Goal: Find specific page/section: Find specific page/section

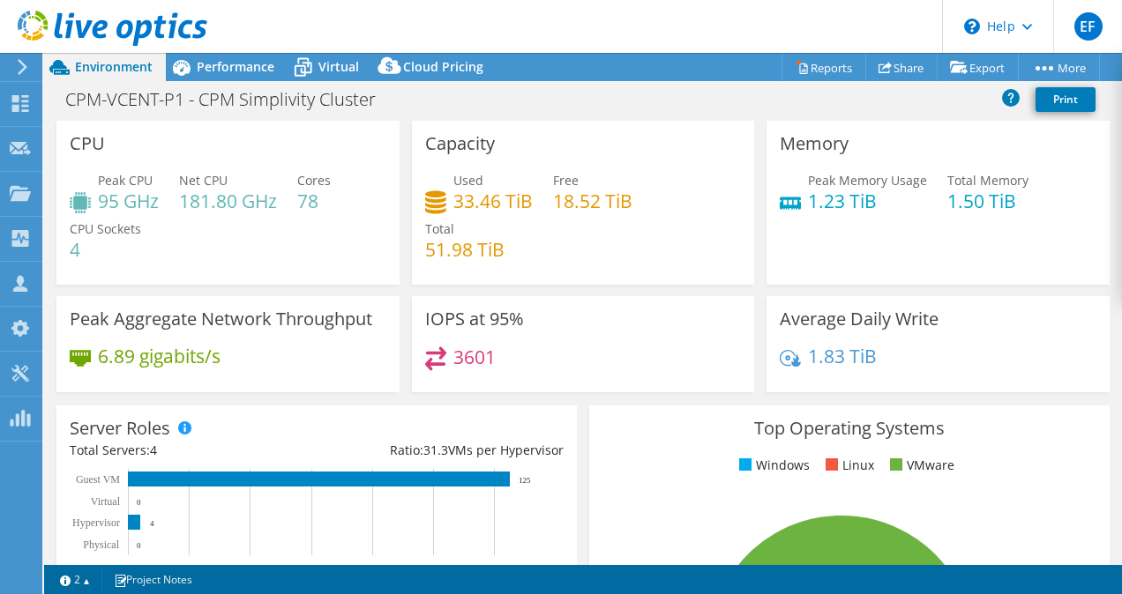
select select "USD"
click at [25, 107] on icon at bounding box center [20, 103] width 21 height 17
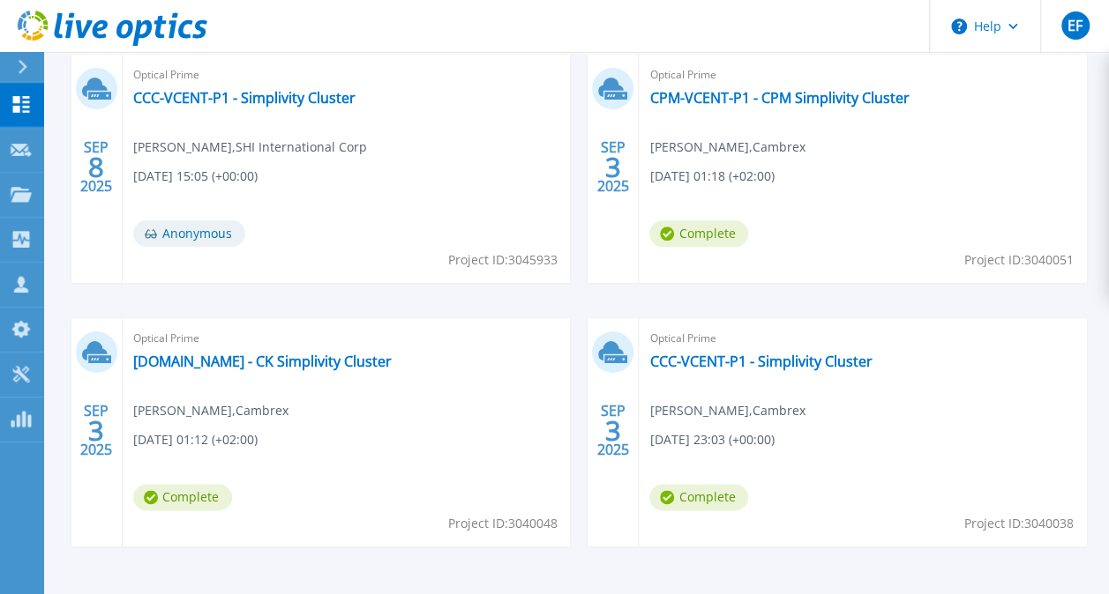
scroll to position [826, 0]
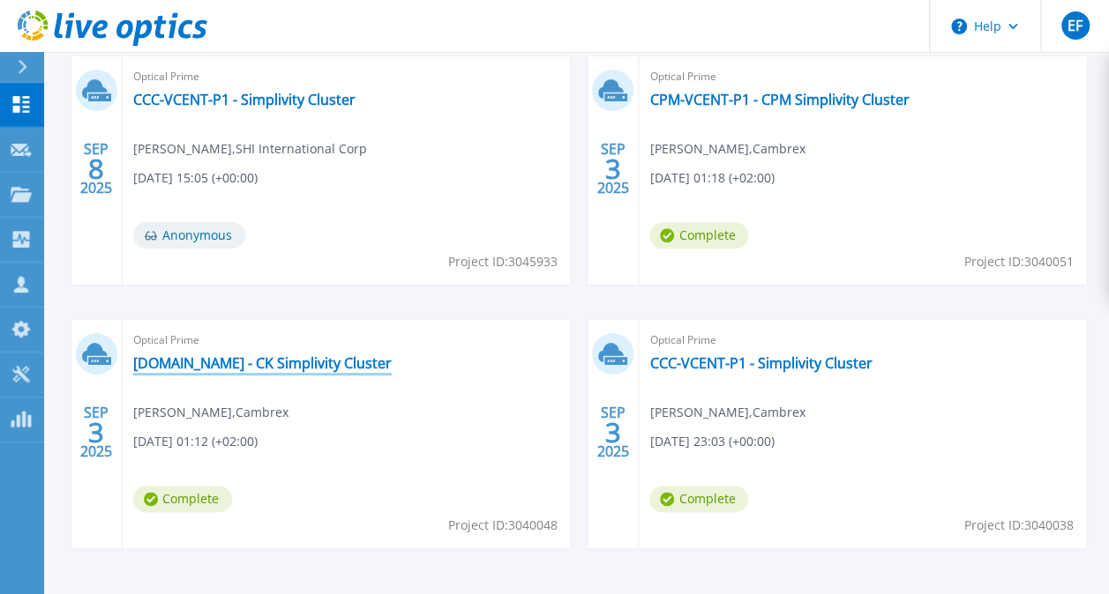
click at [386, 364] on link "[DOMAIN_NAME] - CK Simplivity Cluster" at bounding box center [262, 364] width 258 height 18
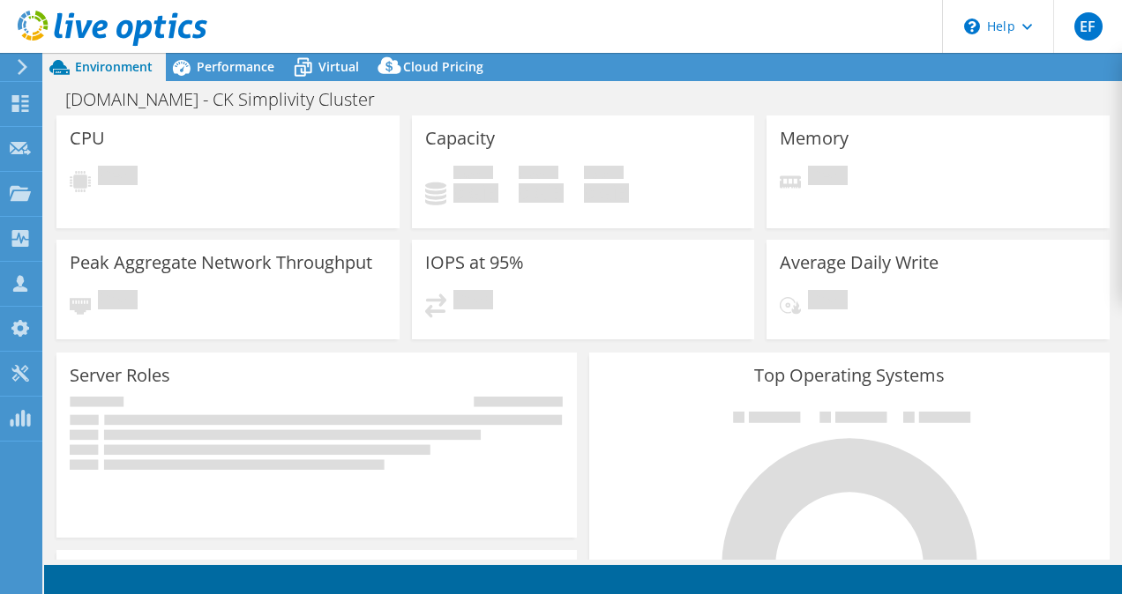
select select "USD"
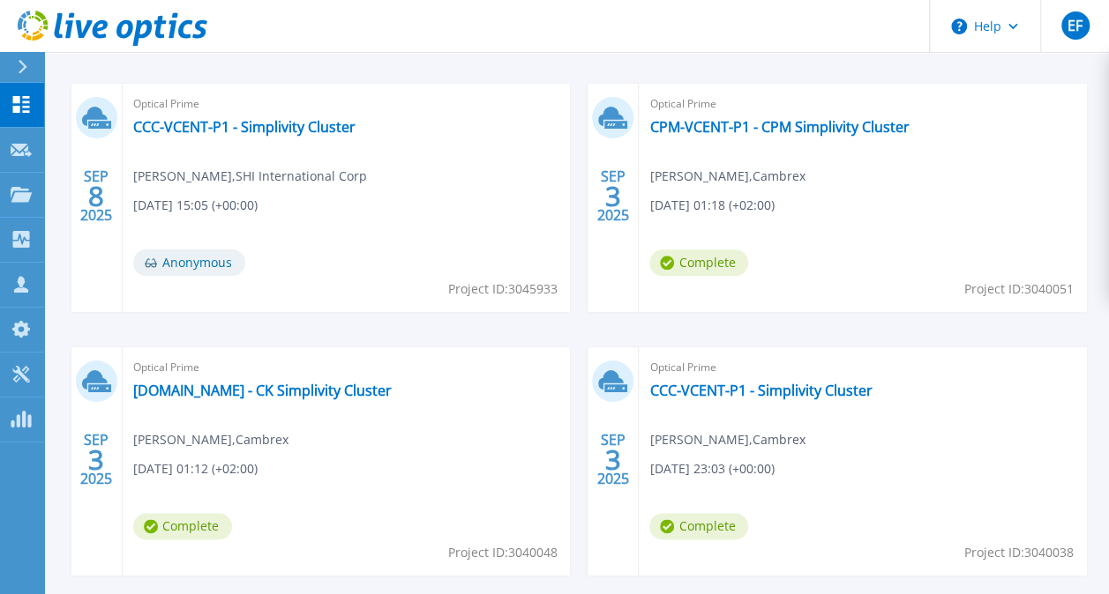
scroll to position [883, 0]
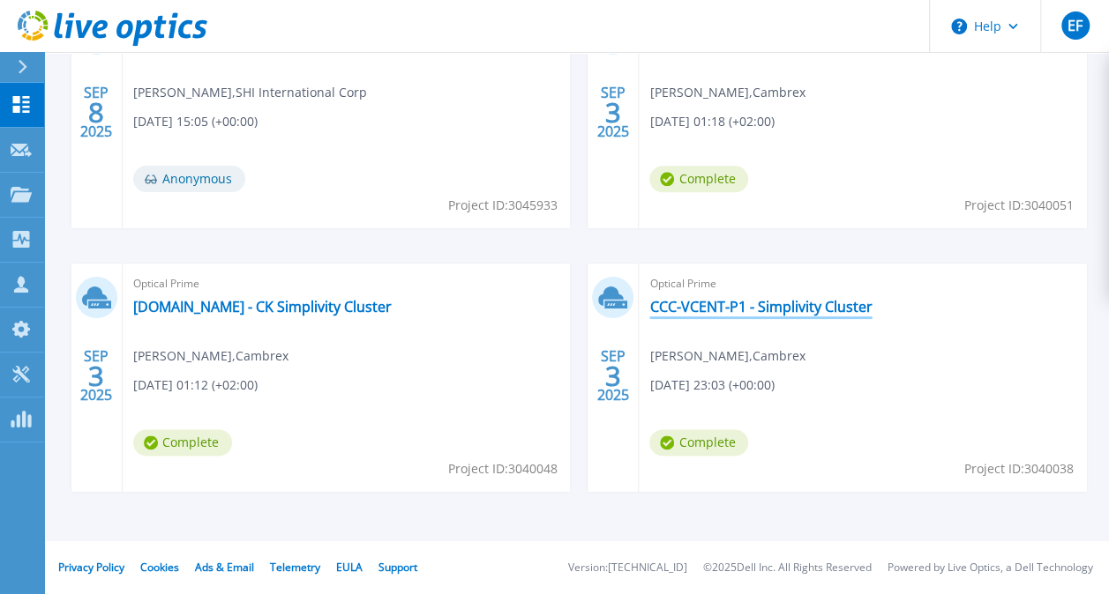
click at [711, 298] on link "CCC-VCENT-P1 - Simplivity Cluster" at bounding box center [760, 307] width 222 height 18
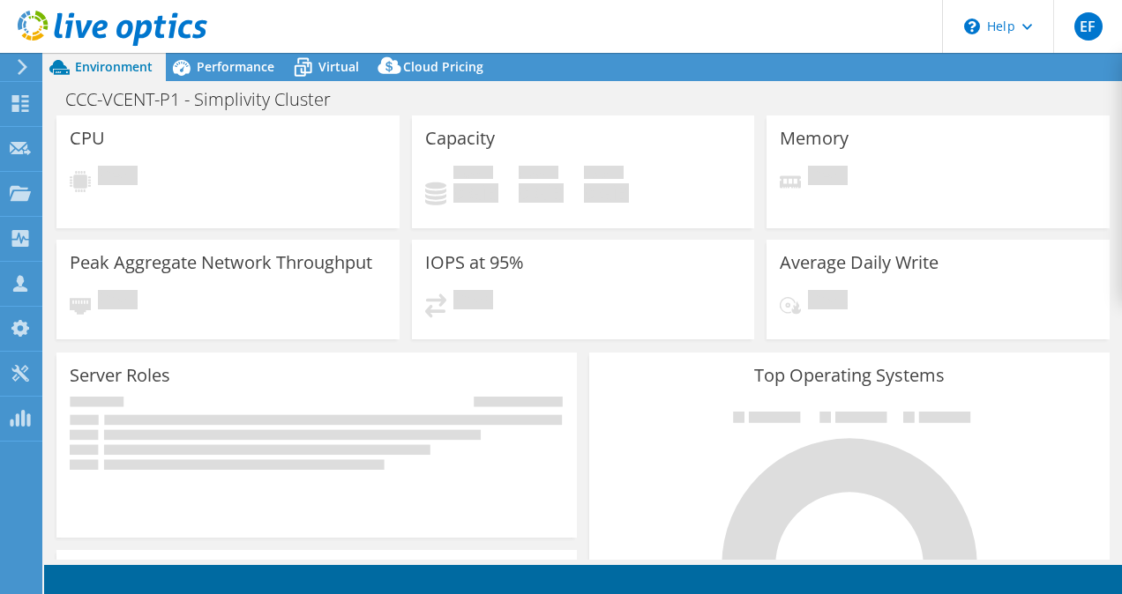
select select "USD"
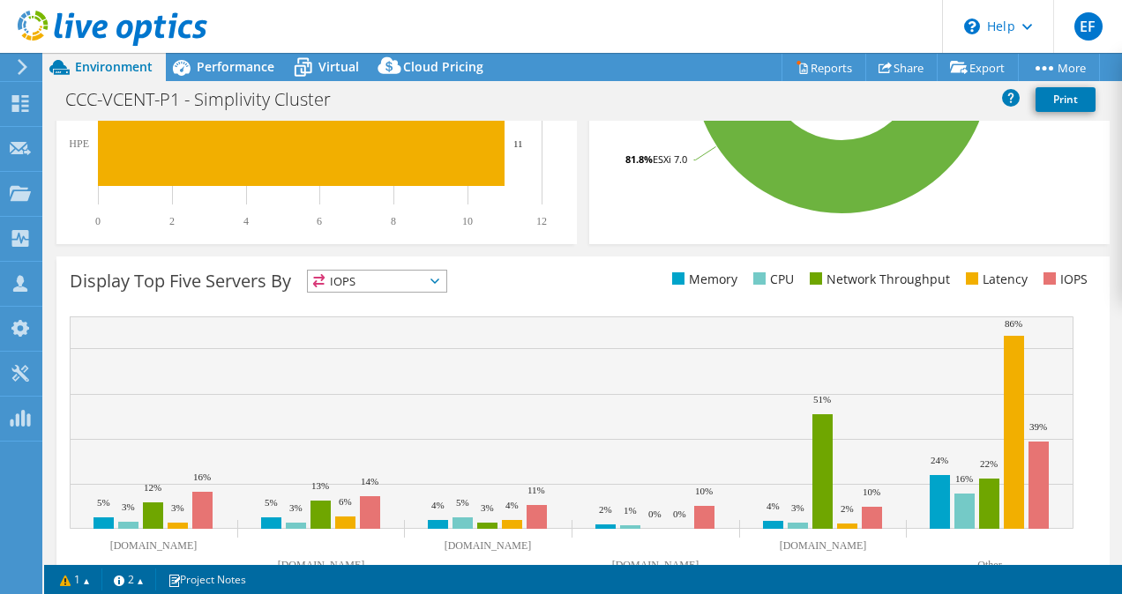
scroll to position [630, 0]
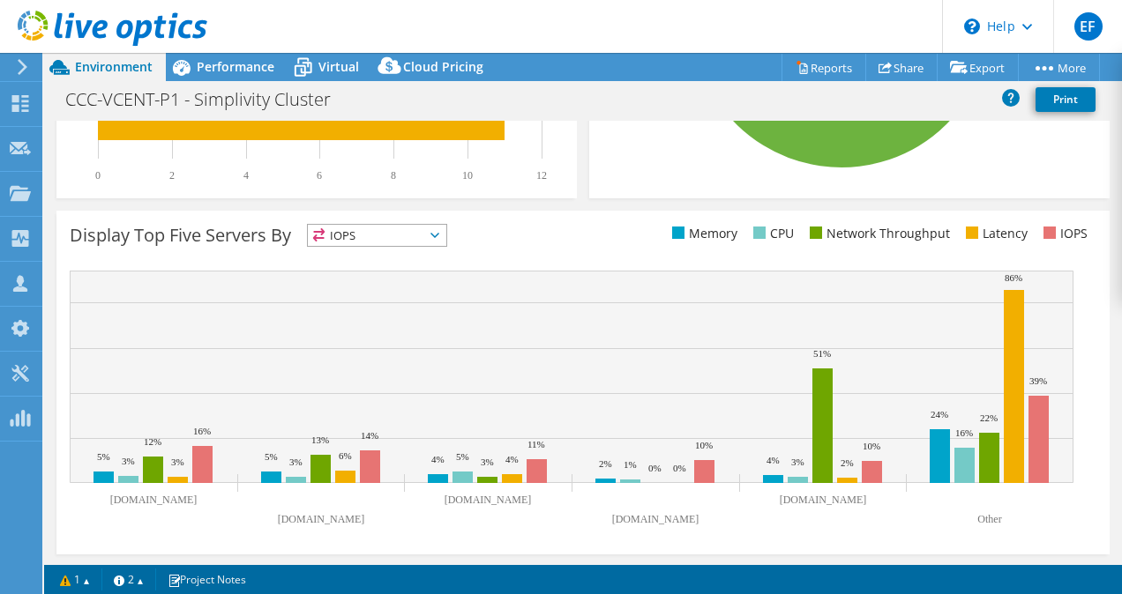
click at [335, 231] on span "IOPS" at bounding box center [377, 235] width 138 height 21
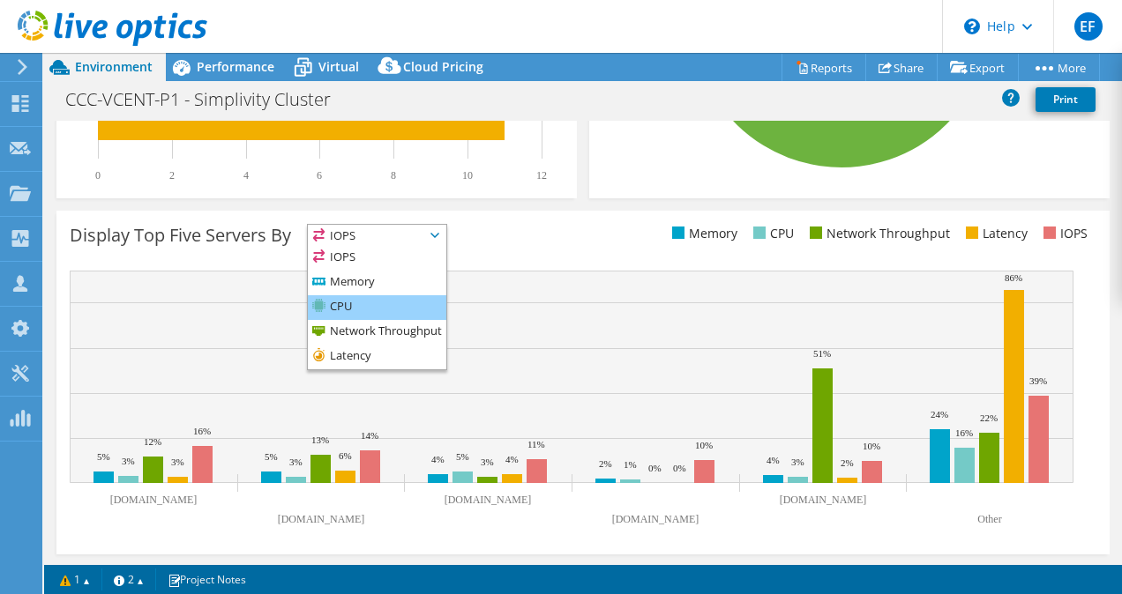
click at [362, 312] on li "CPU" at bounding box center [377, 307] width 138 height 25
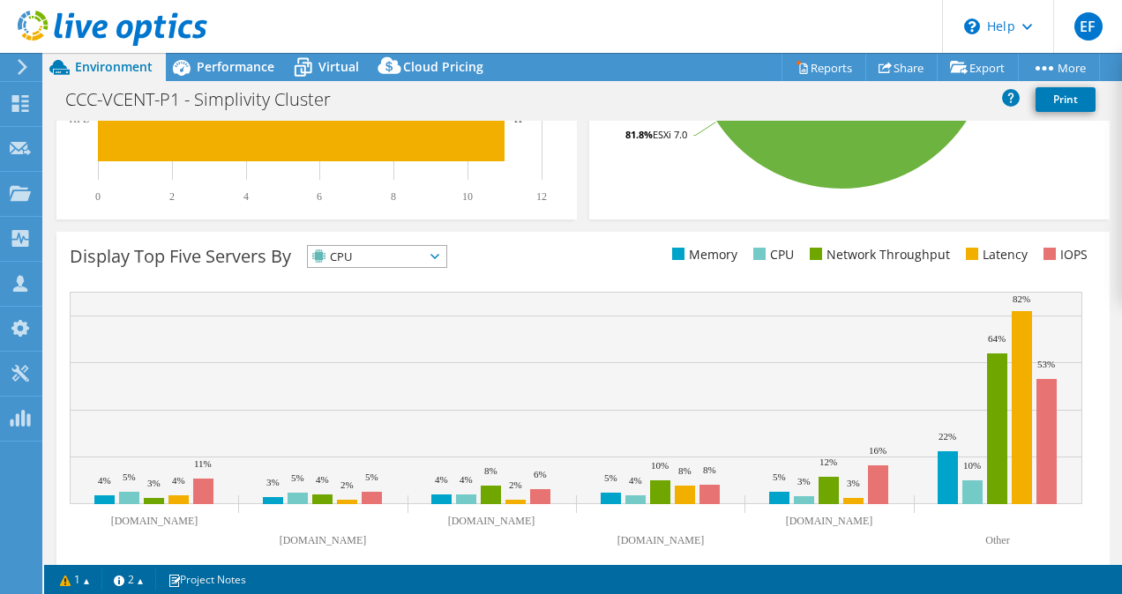
scroll to position [607, 0]
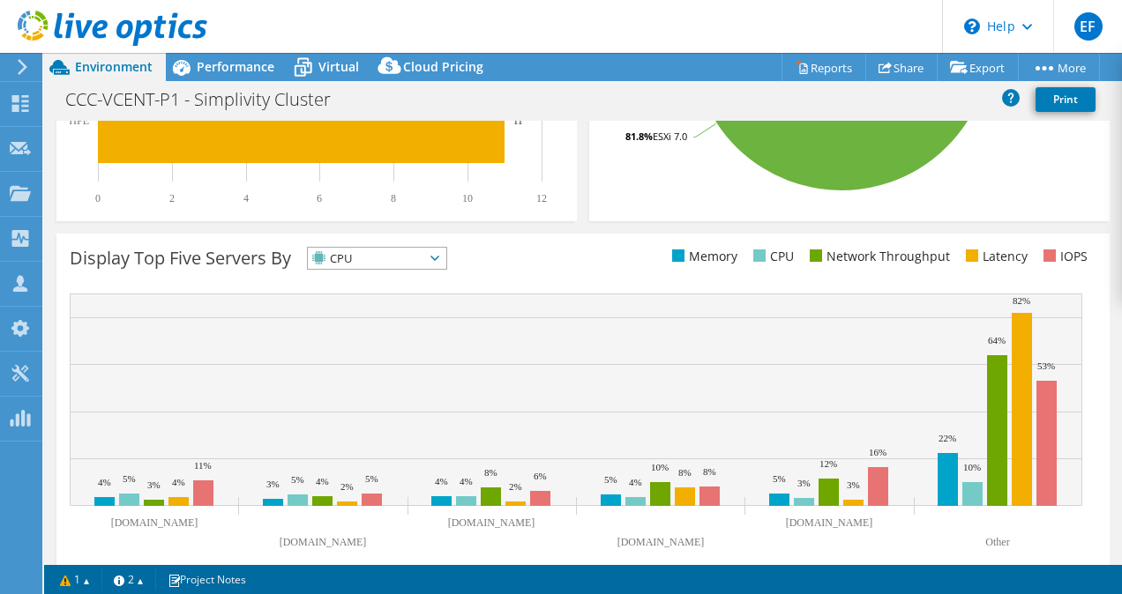
click at [34, 26] on icon at bounding box center [113, 29] width 190 height 36
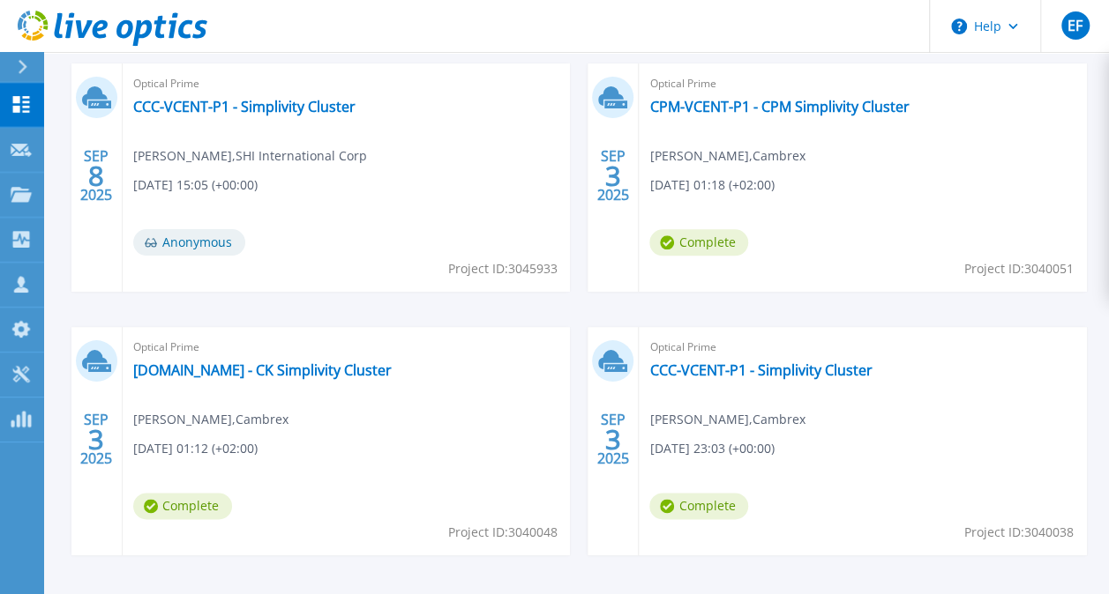
scroll to position [818, 0]
click at [728, 368] on link "CCC-VCENT-P1 - Simplivity Cluster" at bounding box center [760, 371] width 222 height 18
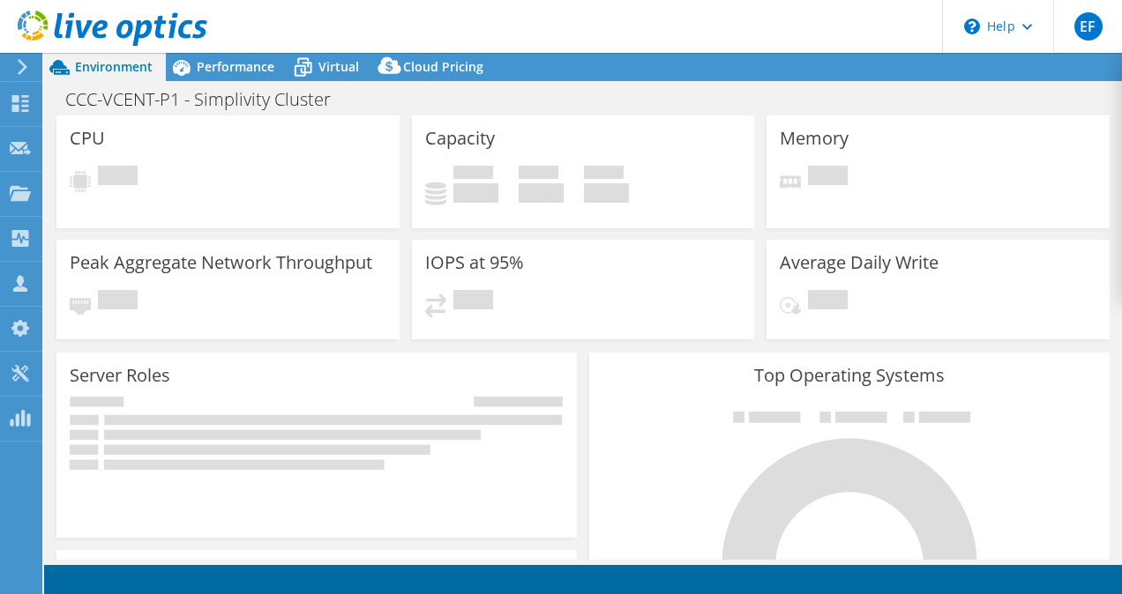
select select "USD"
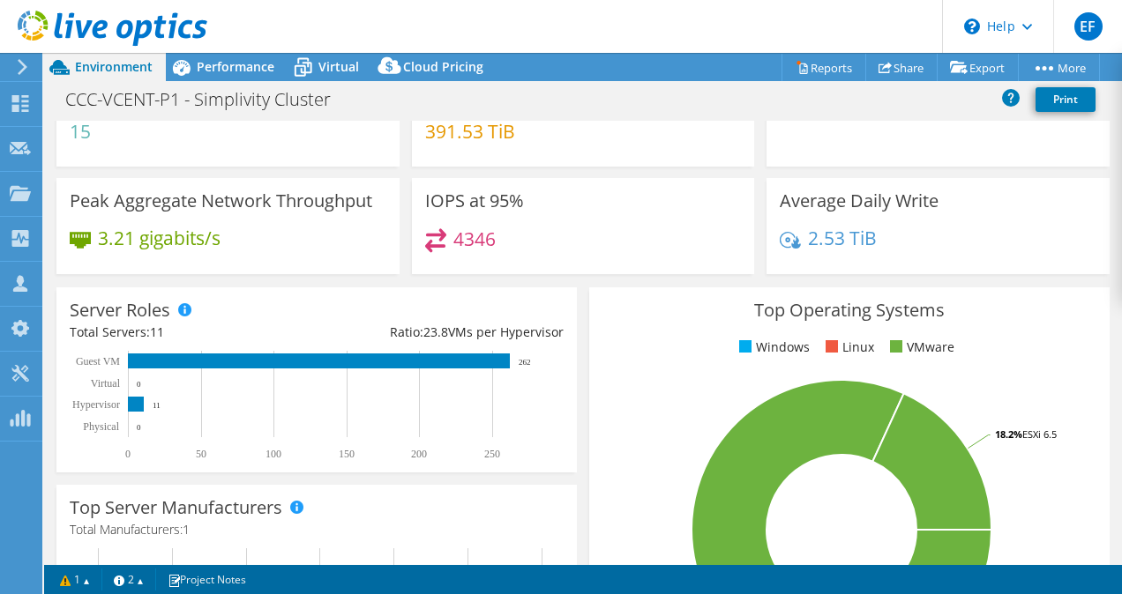
scroll to position [26, 0]
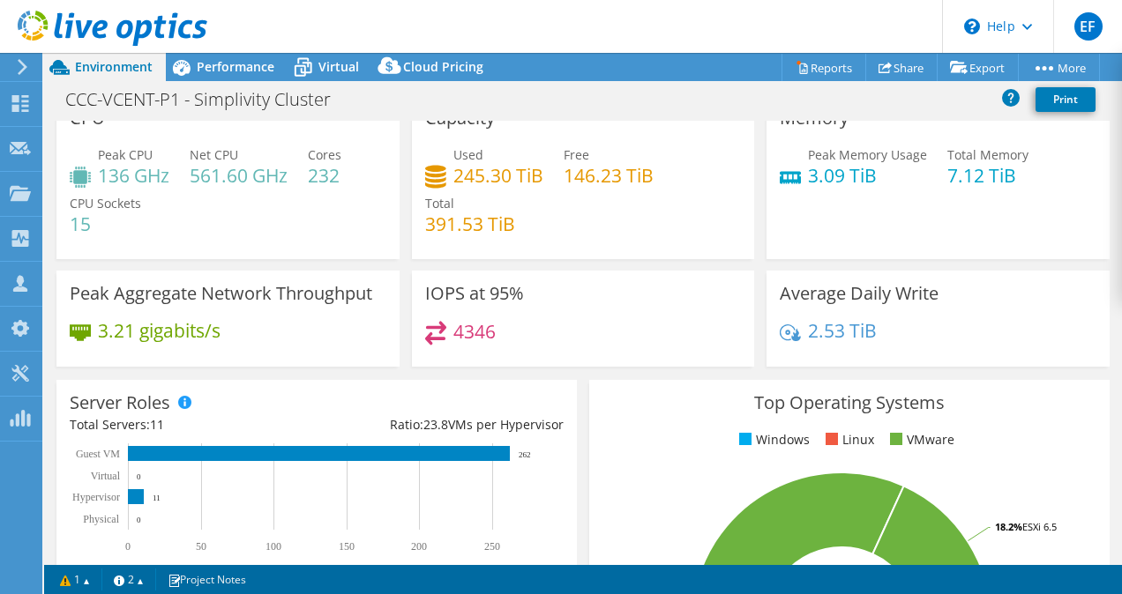
click at [36, 23] on icon at bounding box center [113, 29] width 190 height 36
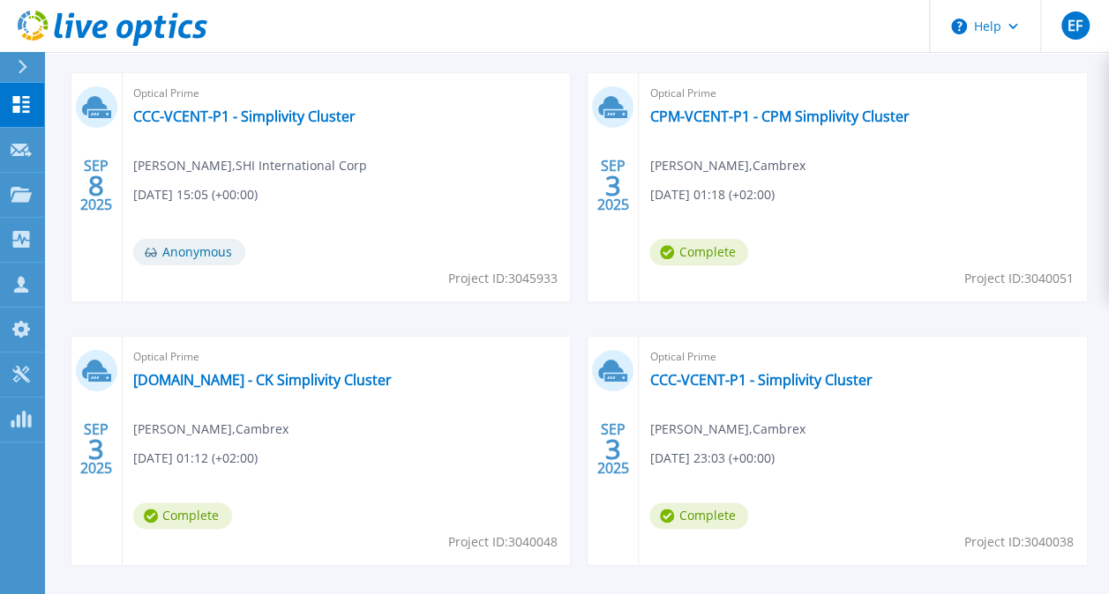
scroll to position [825, 0]
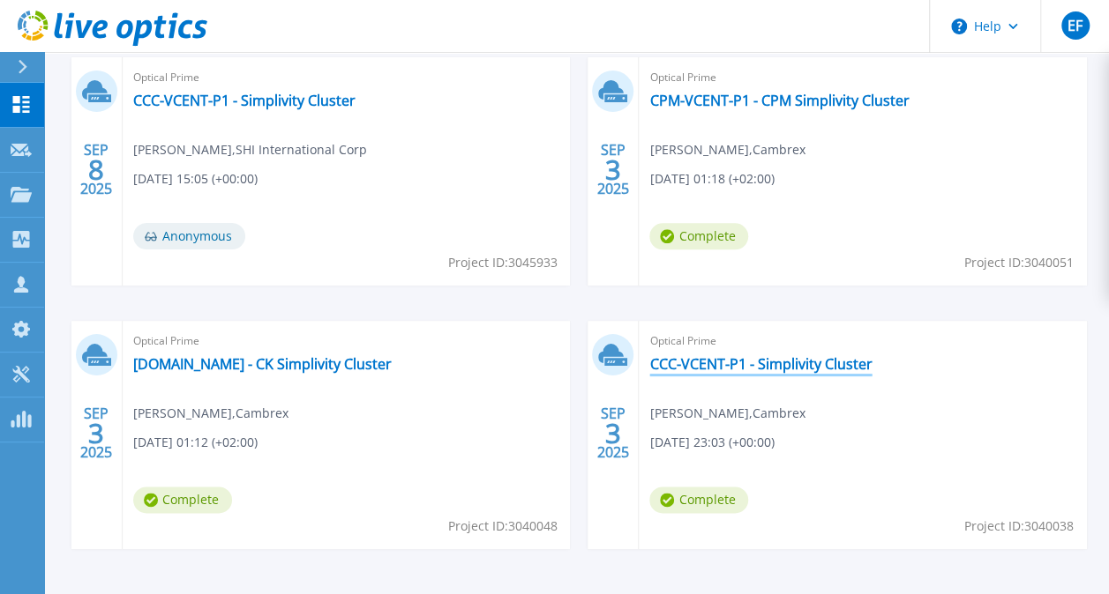
click at [690, 365] on link "CCC-VCENT-P1 - Simplivity Cluster" at bounding box center [760, 364] width 222 height 18
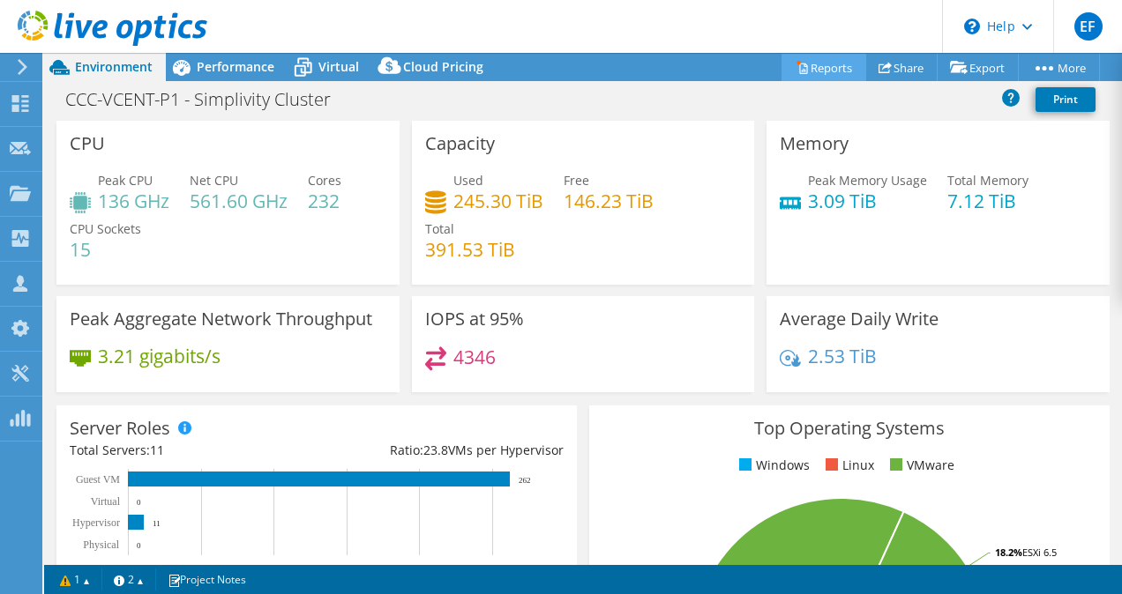
click at [808, 67] on link "Reports" at bounding box center [823, 67] width 85 height 27
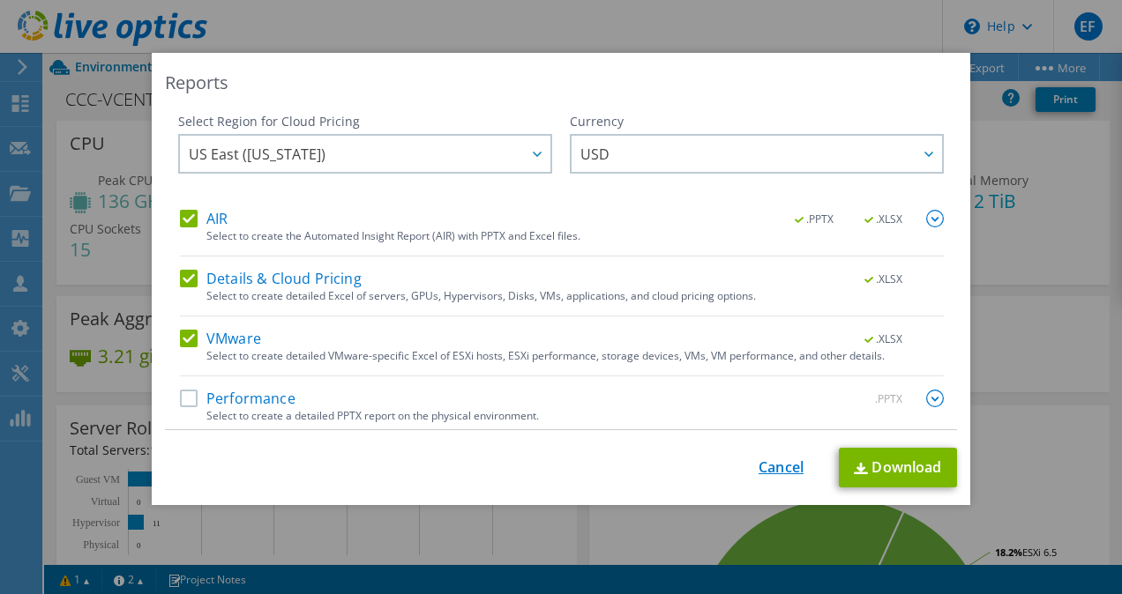
drag, startPoint x: 773, startPoint y: 483, endPoint x: 773, endPoint y: 469, distance: 14.1
click at [773, 469] on div "This process may take a while, please wait... Cancel Download" at bounding box center [561, 468] width 792 height 40
click at [773, 469] on link "Cancel" at bounding box center [780, 467] width 45 height 17
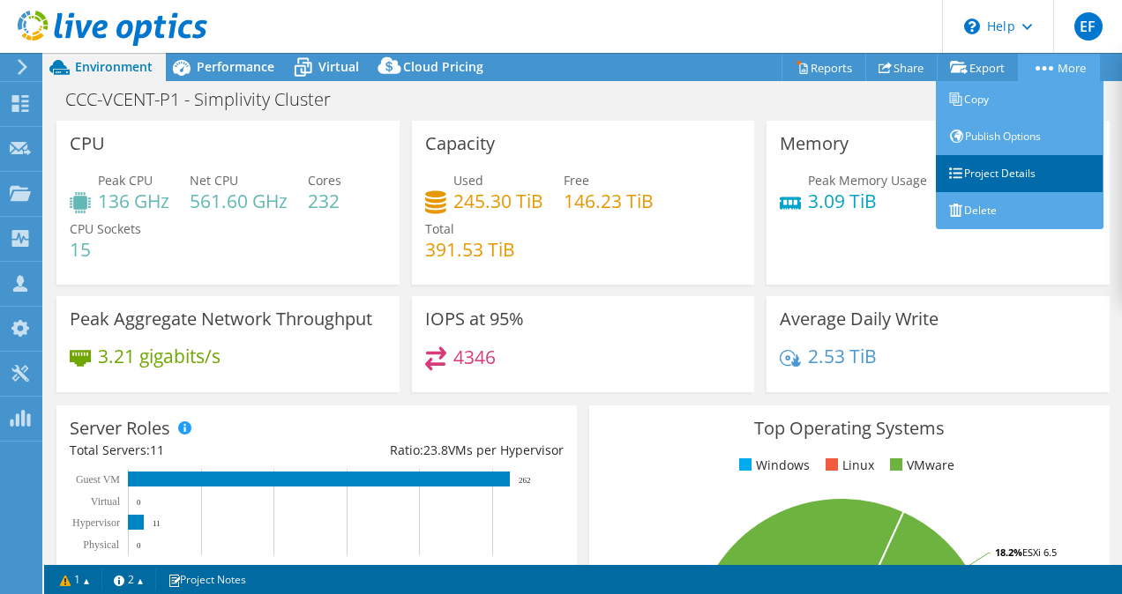
click at [1005, 171] on link "Project Details" at bounding box center [1020, 173] width 168 height 37
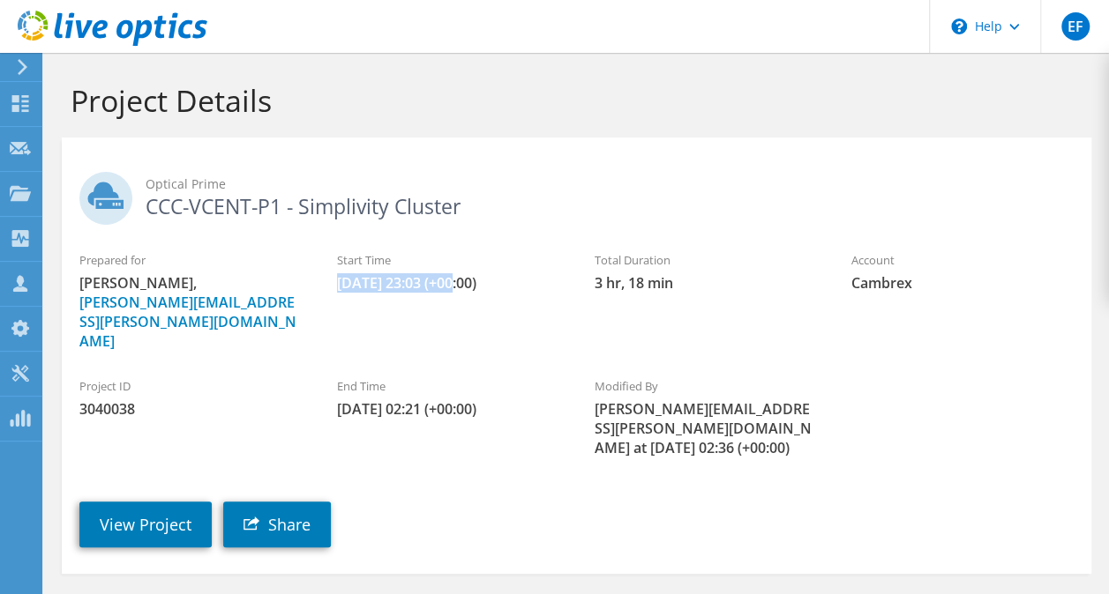
drag, startPoint x: 454, startPoint y: 286, endPoint x: 335, endPoint y: 289, distance: 119.1
click at [335, 289] on div "Start Time 09/03/2025, 23:03 (+00:00)" at bounding box center [448, 272] width 258 height 59
click at [435, 284] on span "[DATE] 23:03 (+00:00)" at bounding box center [448, 282] width 222 height 19
drag, startPoint x: 418, startPoint y: 284, endPoint x: 457, endPoint y: 287, distance: 39.0
click at [457, 287] on span "[DATE] 23:03 (+00:00)" at bounding box center [448, 282] width 222 height 19
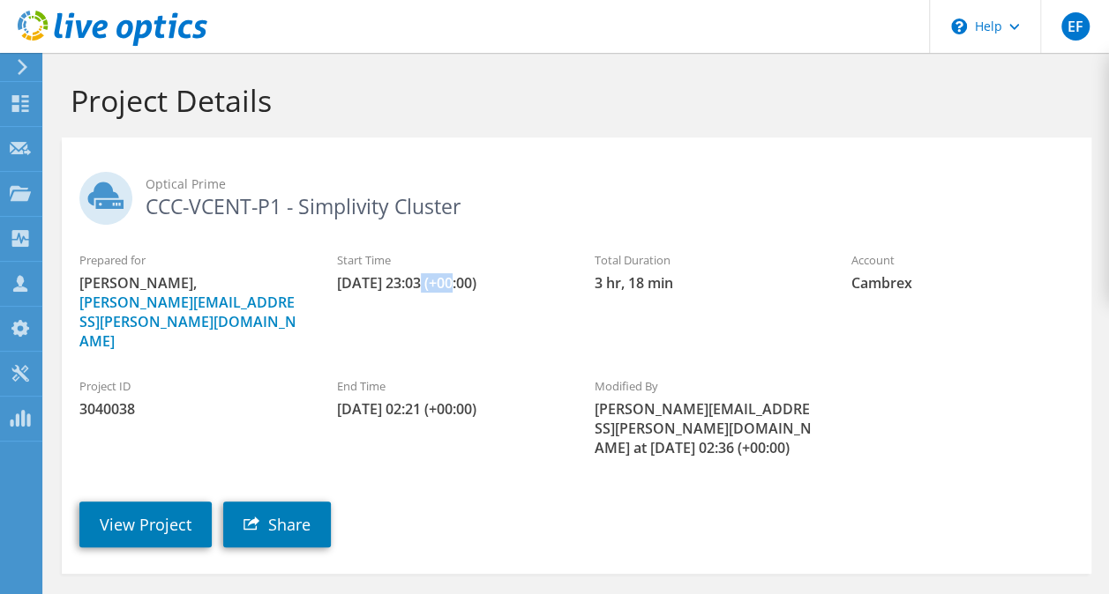
click at [34, 32] on icon at bounding box center [113, 29] width 190 height 36
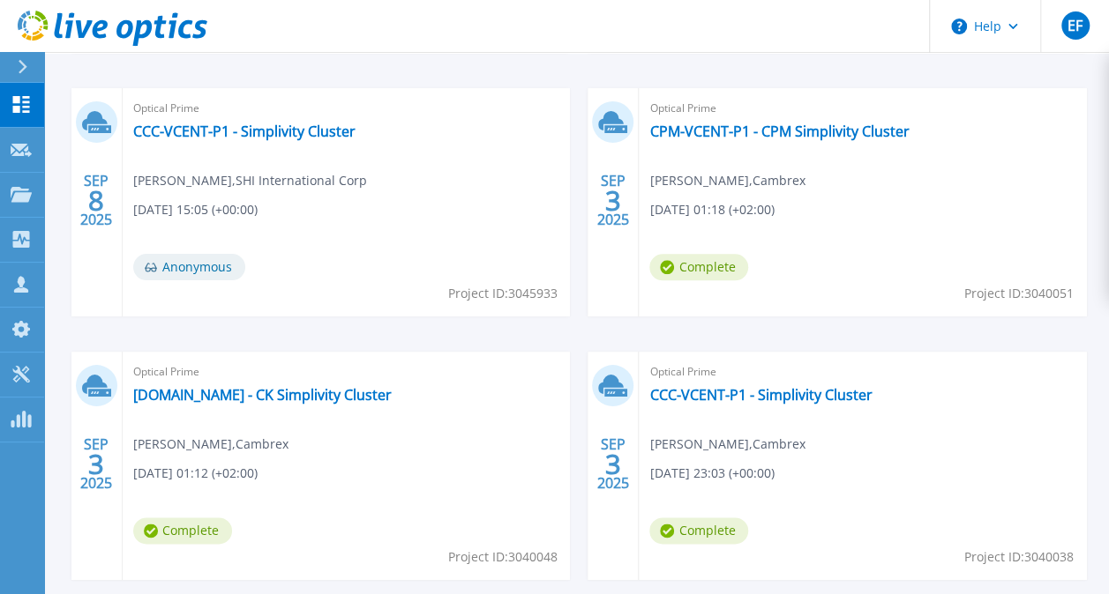
scroll to position [794, 0]
click at [342, 395] on link "[DOMAIN_NAME] - CK Simplivity Cluster" at bounding box center [262, 396] width 258 height 18
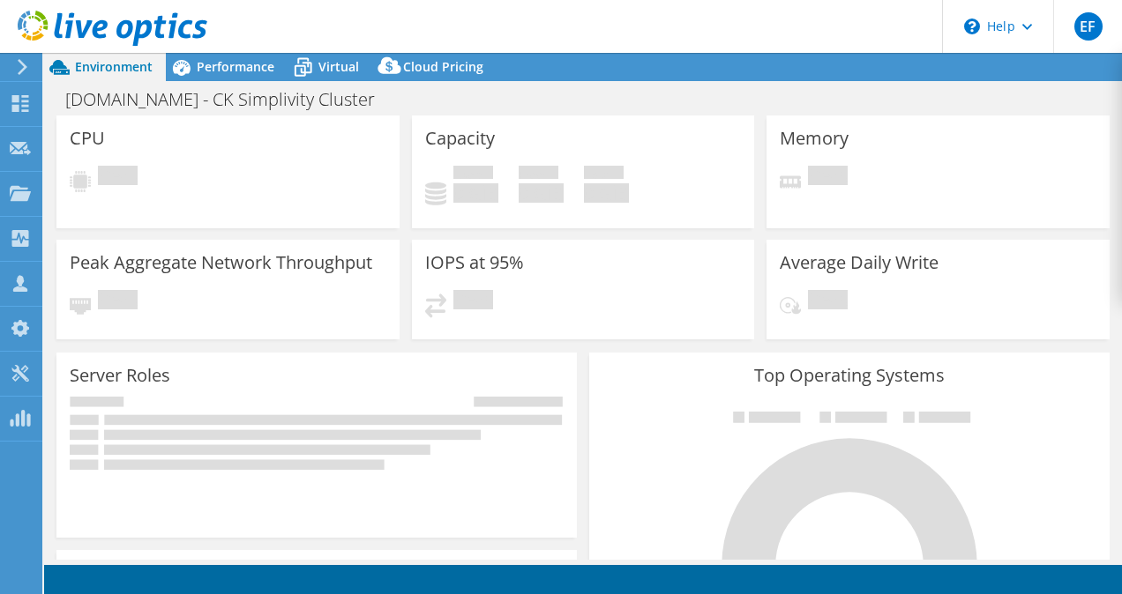
select select "USD"
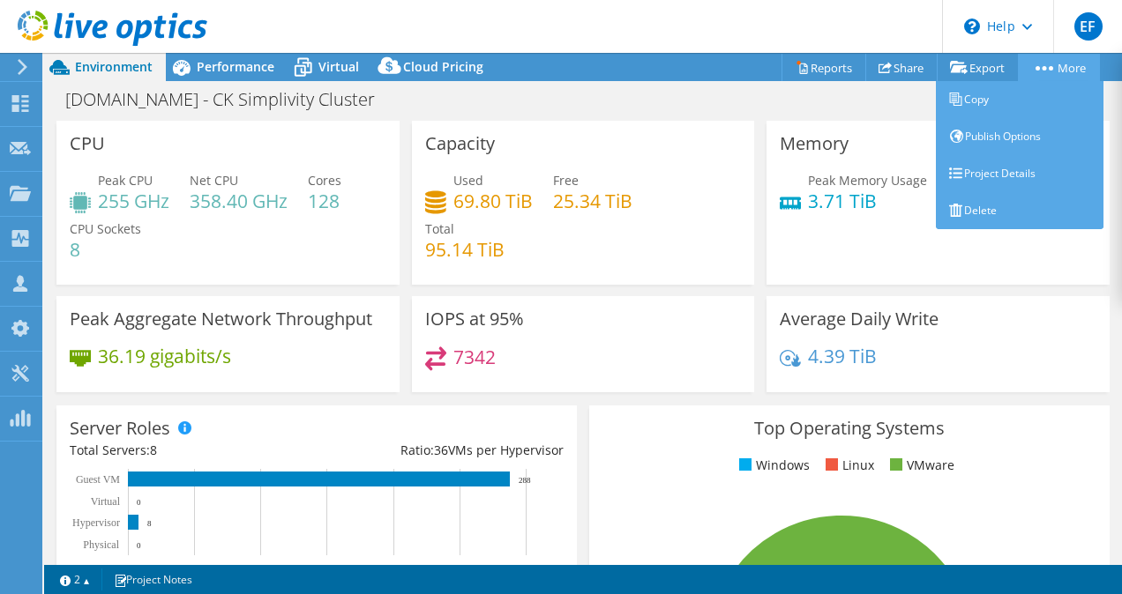
click at [1062, 69] on link "More" at bounding box center [1059, 67] width 82 height 27
click at [986, 175] on link "Project Details" at bounding box center [1020, 173] width 168 height 37
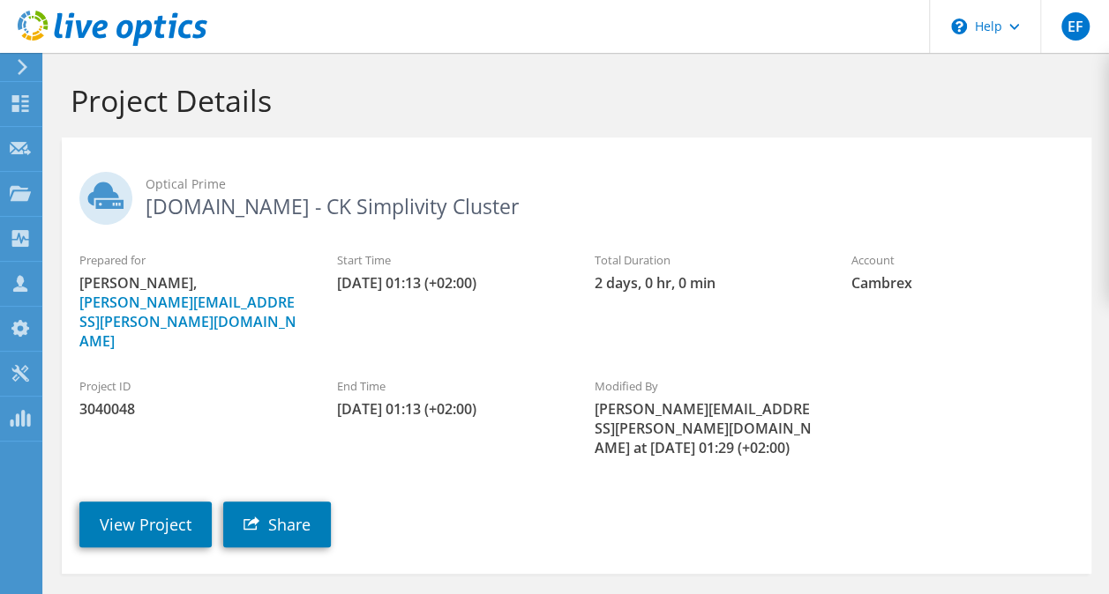
click at [33, 33] on use at bounding box center [113, 28] width 190 height 35
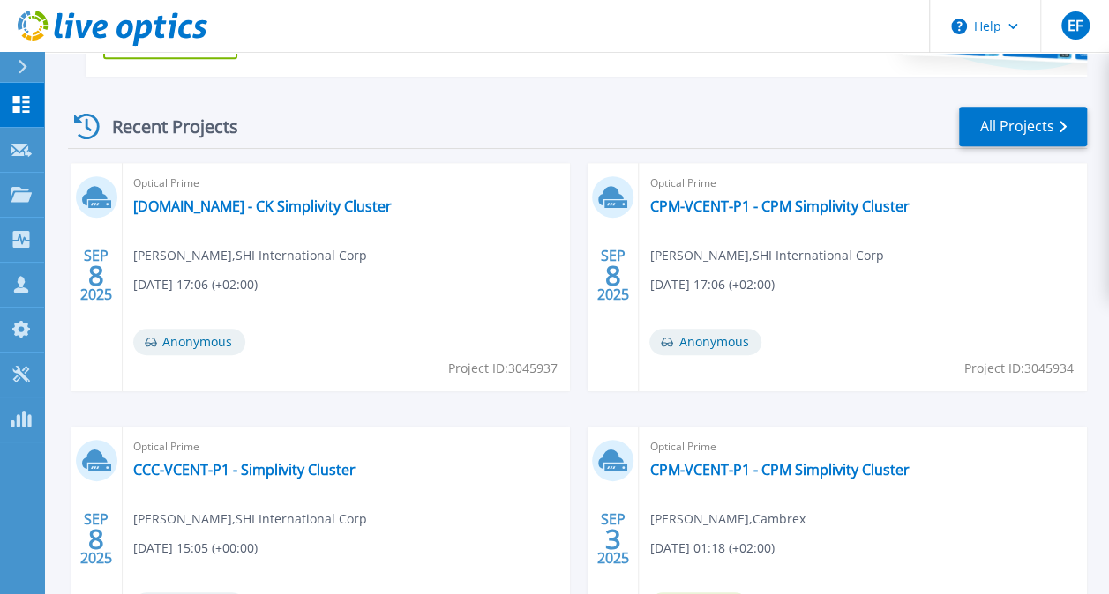
scroll to position [883, 0]
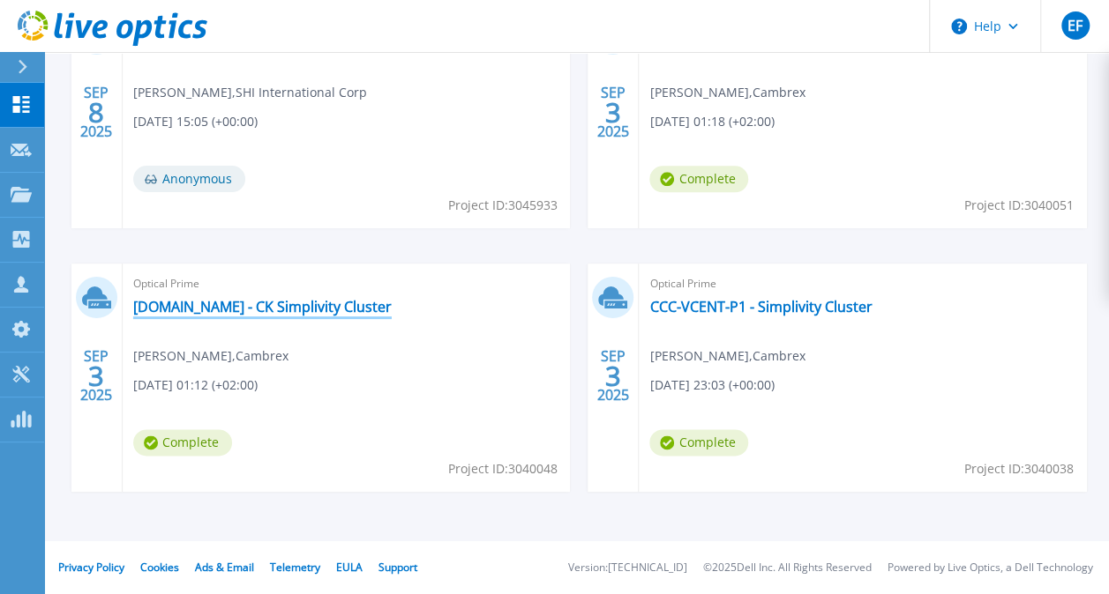
click at [315, 307] on link "[DOMAIN_NAME] - CK Simplivity Cluster" at bounding box center [262, 307] width 258 height 18
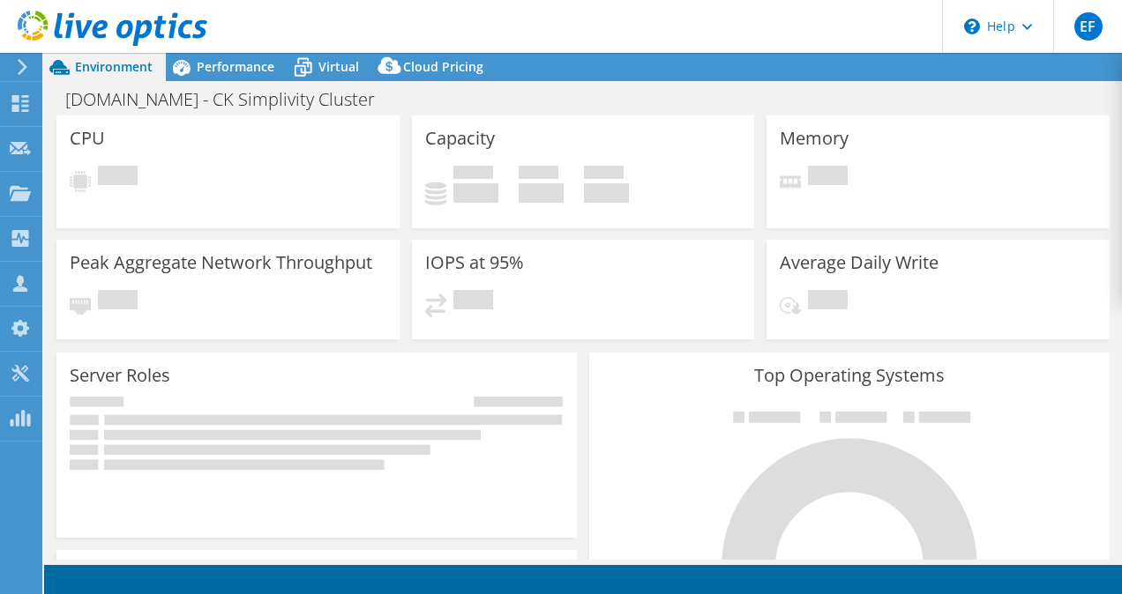
select select "USD"
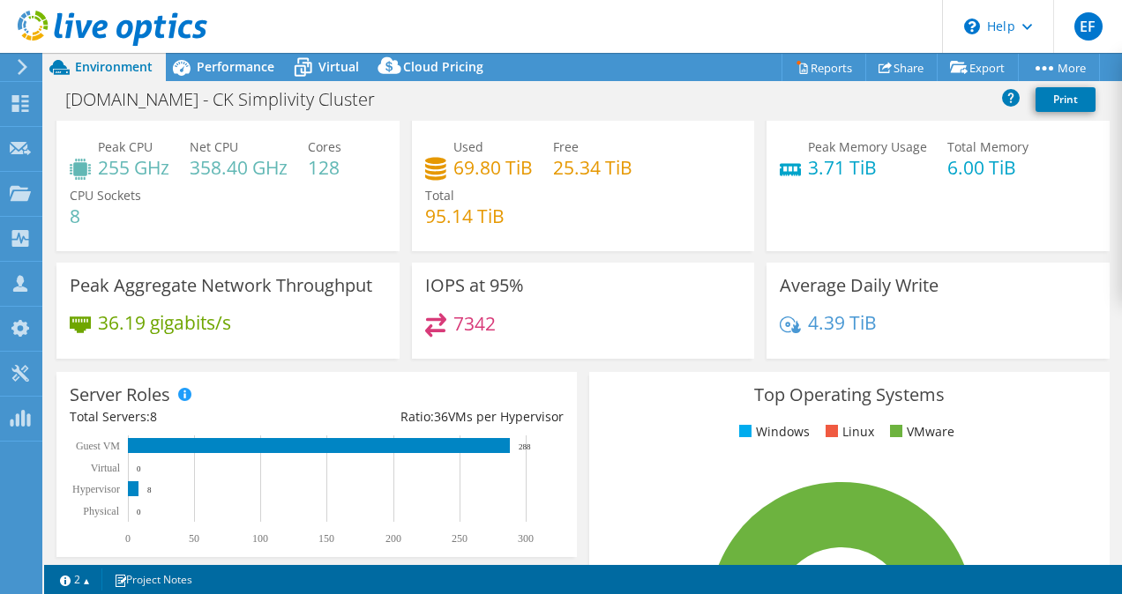
scroll to position [32, 0]
